Goal: Transaction & Acquisition: Purchase product/service

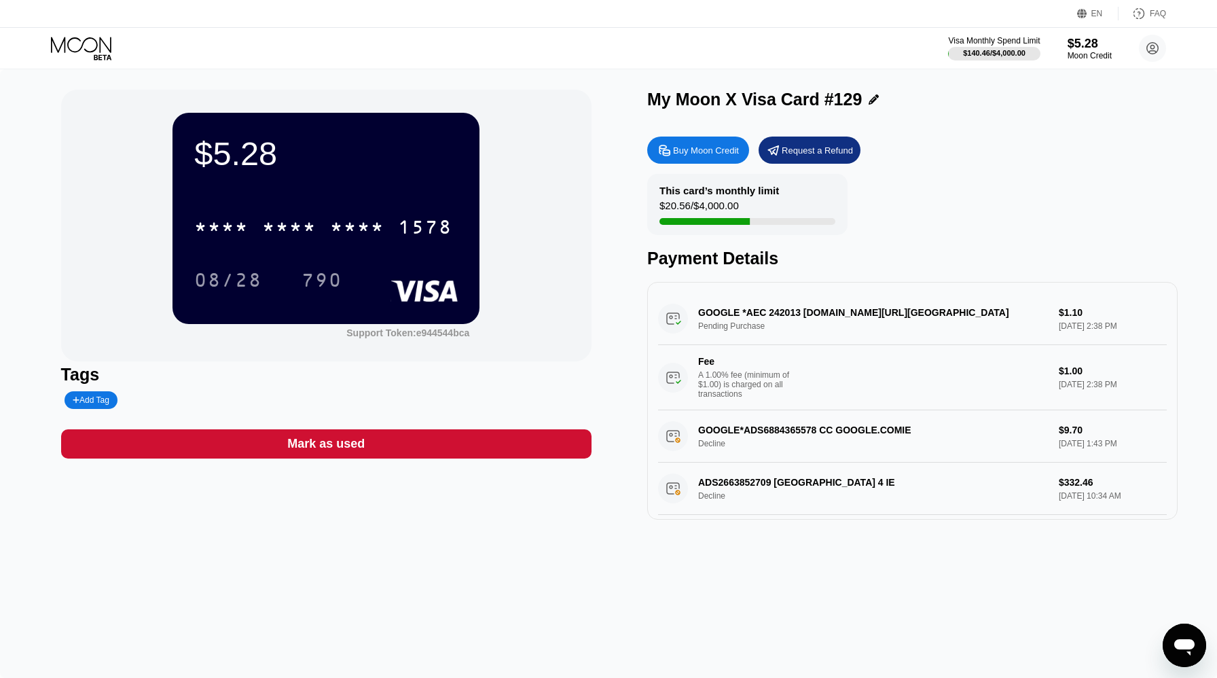
click at [50, 45] on div "Visa Monthly Spend Limit $140.46 / $4,000.00 $5.28 Moon Credit [EMAIL_ADDRESS][…" at bounding box center [608, 48] width 1217 height 41
click at [90, 43] on icon at bounding box center [82, 49] width 63 height 24
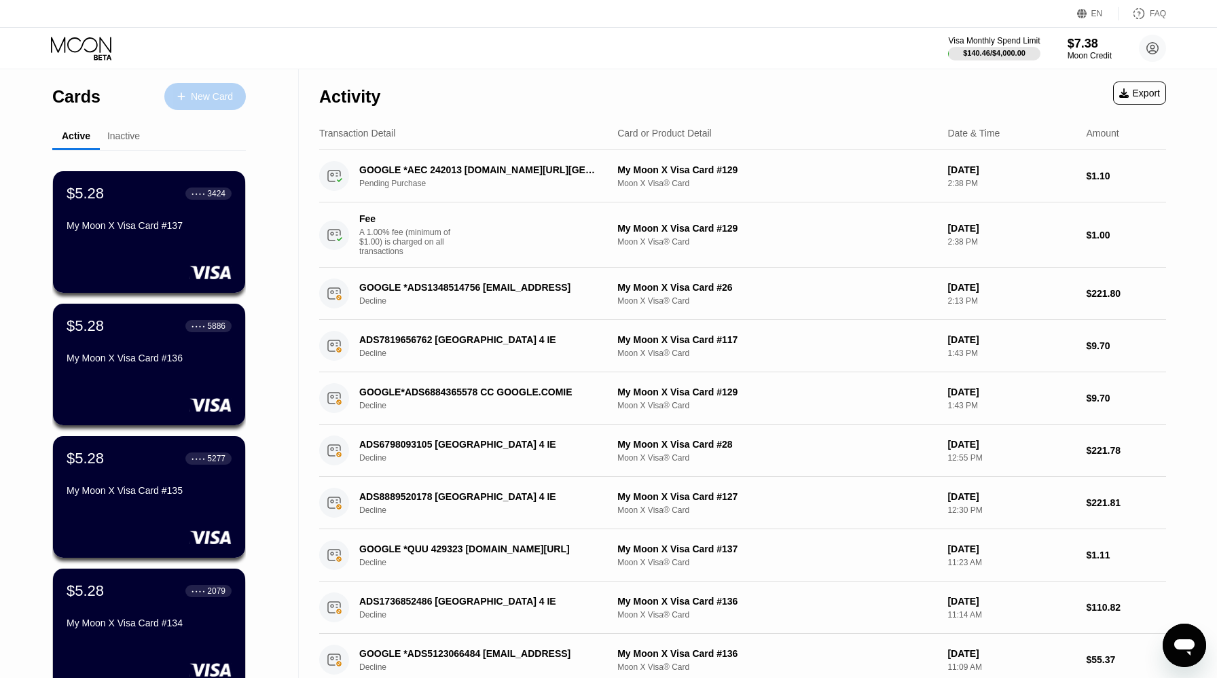
click at [191, 96] on div "New Card" at bounding box center [212, 97] width 42 height 12
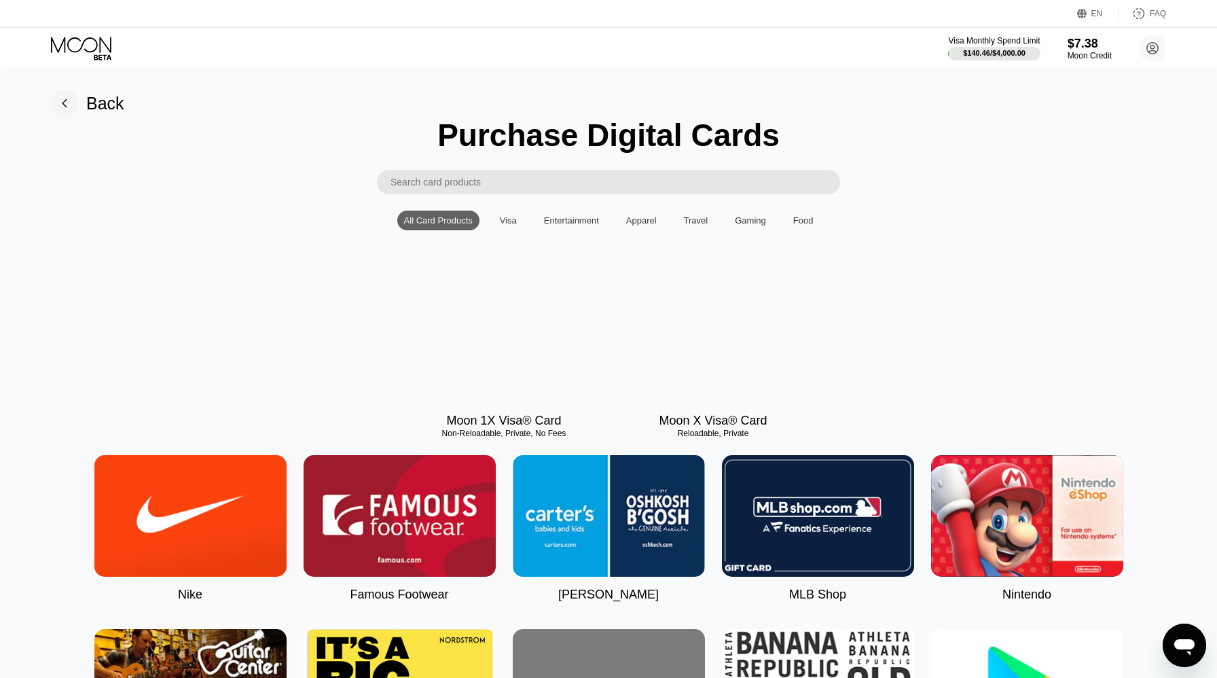
click at [704, 318] on div at bounding box center [714, 342] width 192 height 122
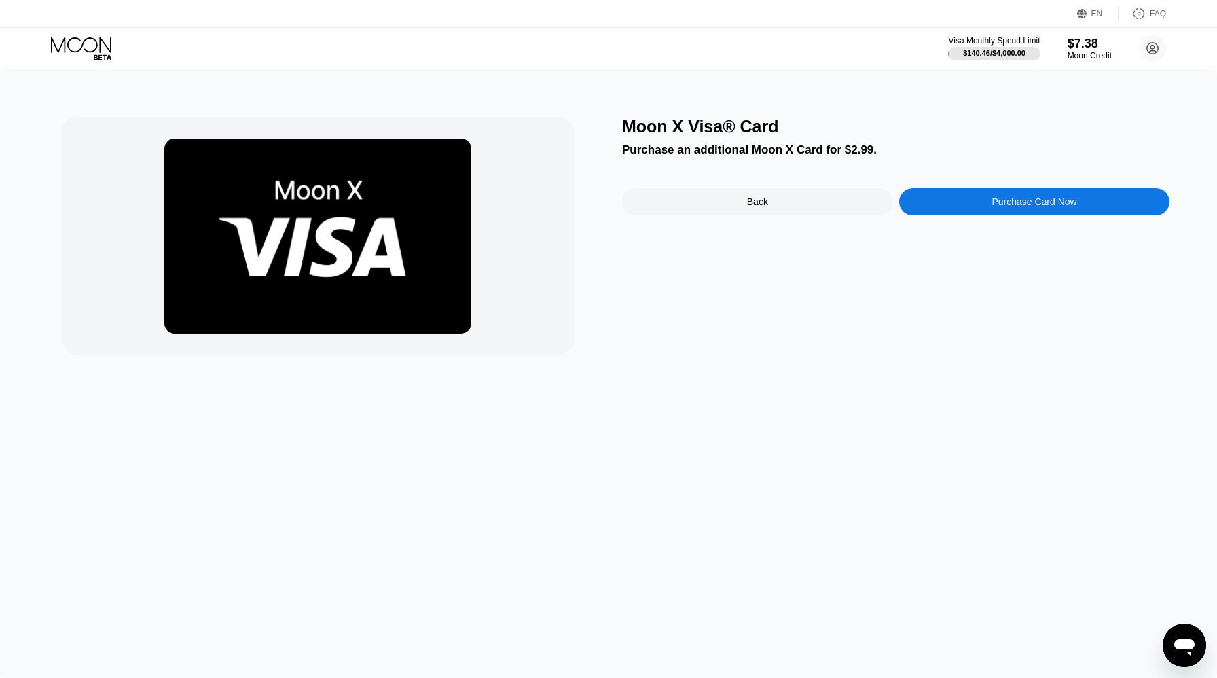
click at [959, 198] on div "Purchase Card Now" at bounding box center [1034, 201] width 271 height 27
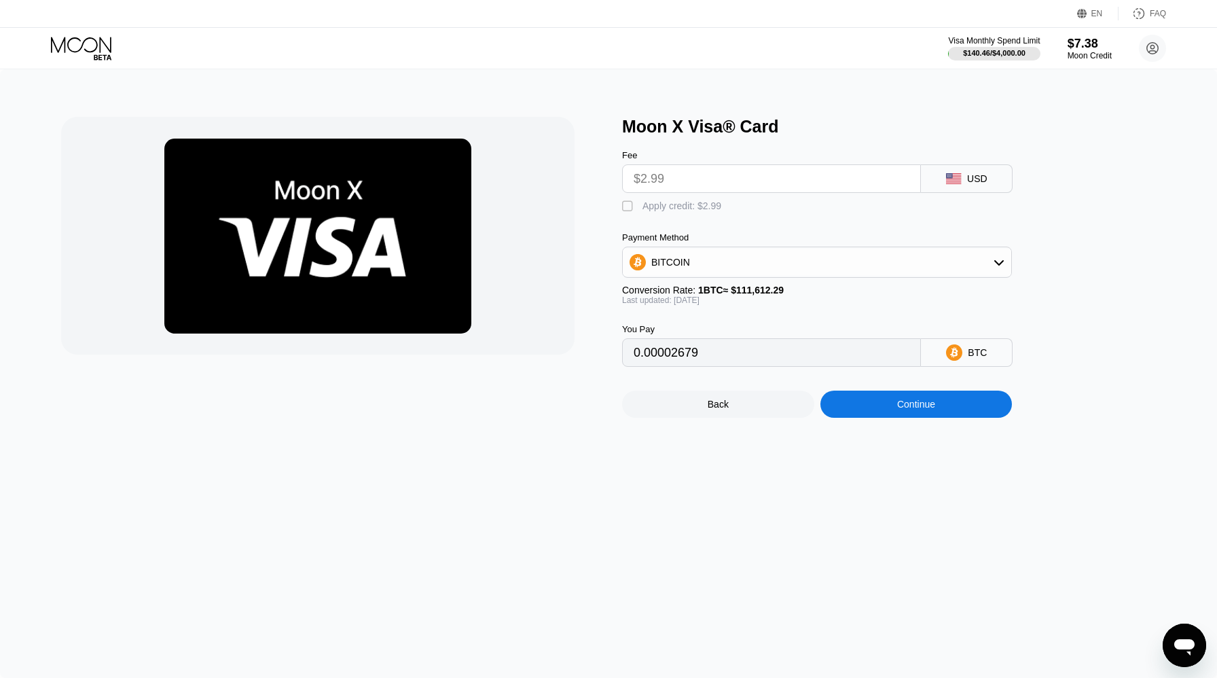
click at [694, 175] on input "$2.99" at bounding box center [772, 178] width 276 height 27
click at [681, 202] on div "Apply credit: $2.99" at bounding box center [682, 205] width 79 height 11
type input "0"
click at [853, 410] on div "Continue" at bounding box center [917, 404] width 192 height 27
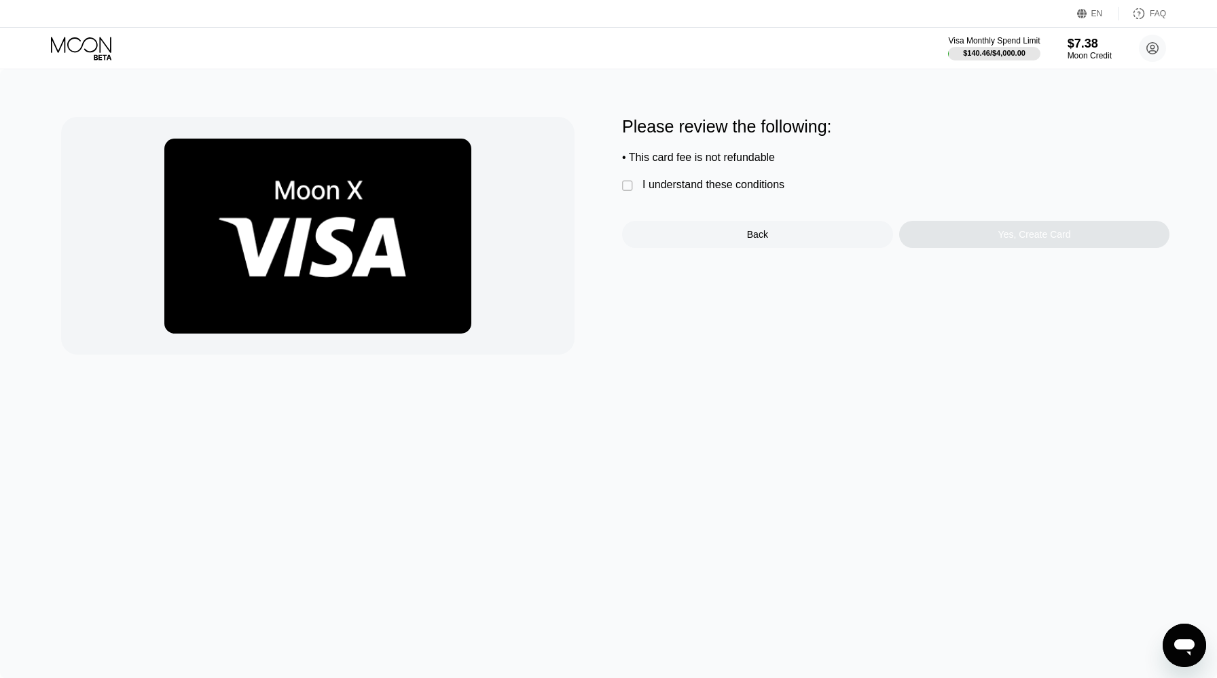
click at [647, 193] on div " I understand these conditions" at bounding box center [706, 186] width 169 height 14
click at [949, 234] on div "Yes, Create Card" at bounding box center [1034, 234] width 271 height 27
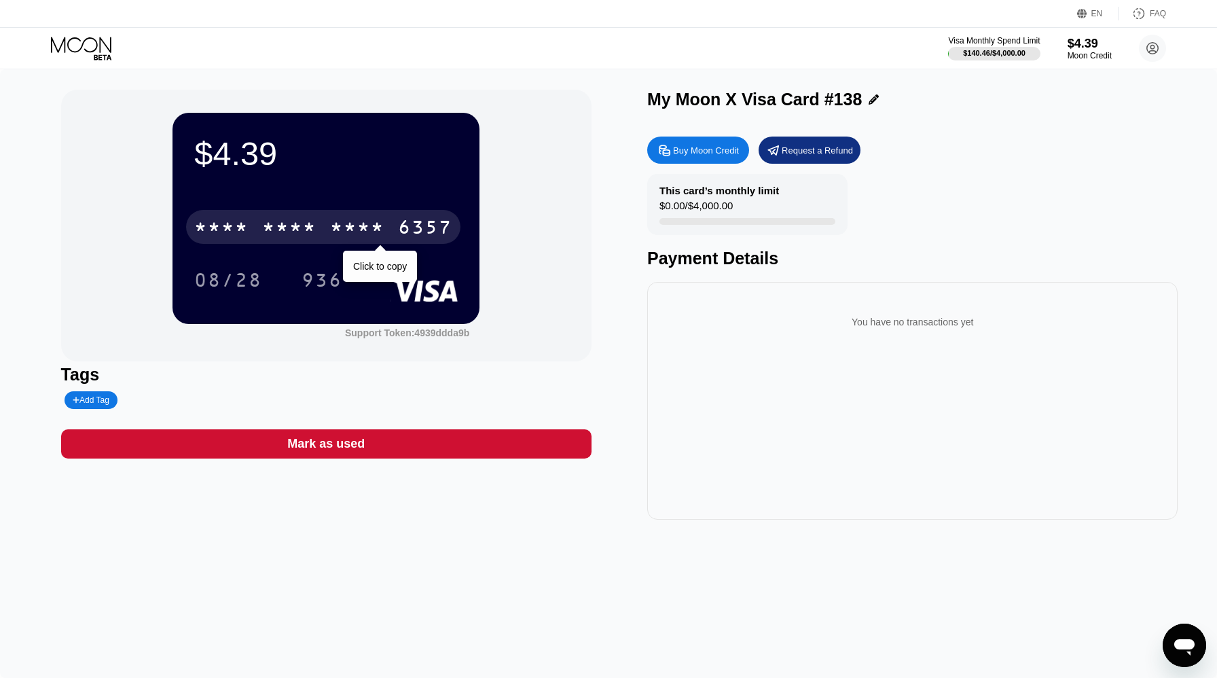
click at [273, 239] on div "* * * *" at bounding box center [289, 229] width 54 height 22
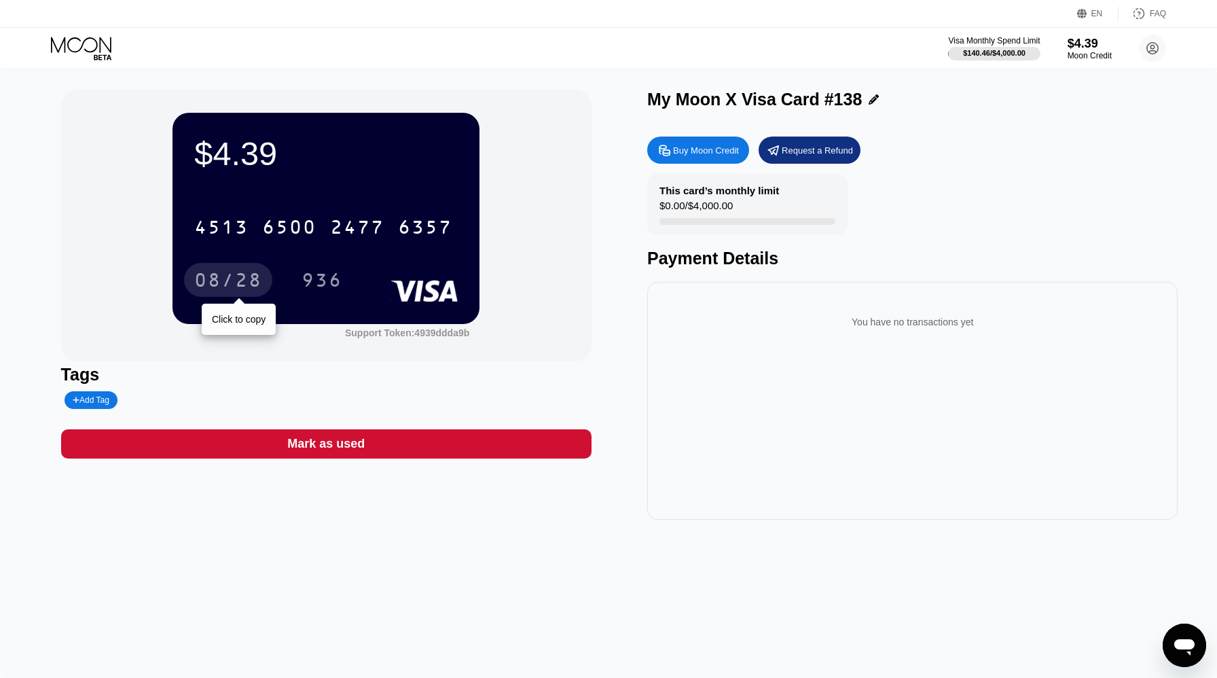
click at [248, 281] on div "08/28" at bounding box center [228, 282] width 68 height 22
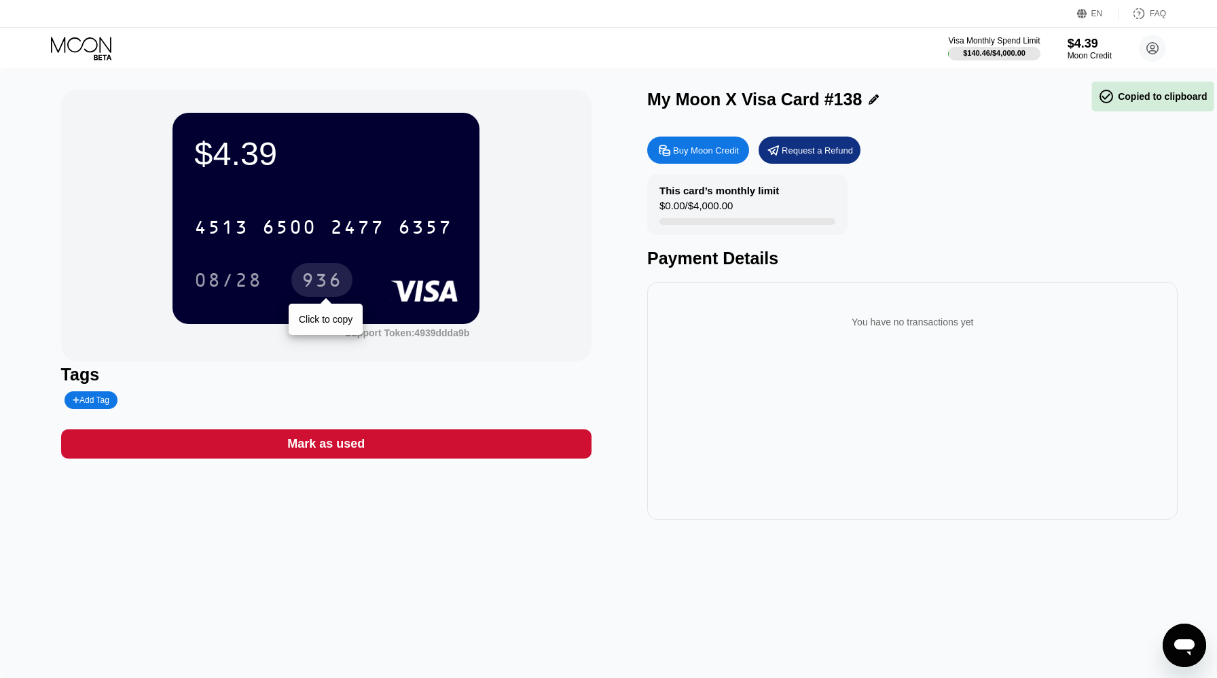
click at [323, 270] on div "936" at bounding box center [321, 280] width 61 height 34
